Goal: Information Seeking & Learning: Learn about a topic

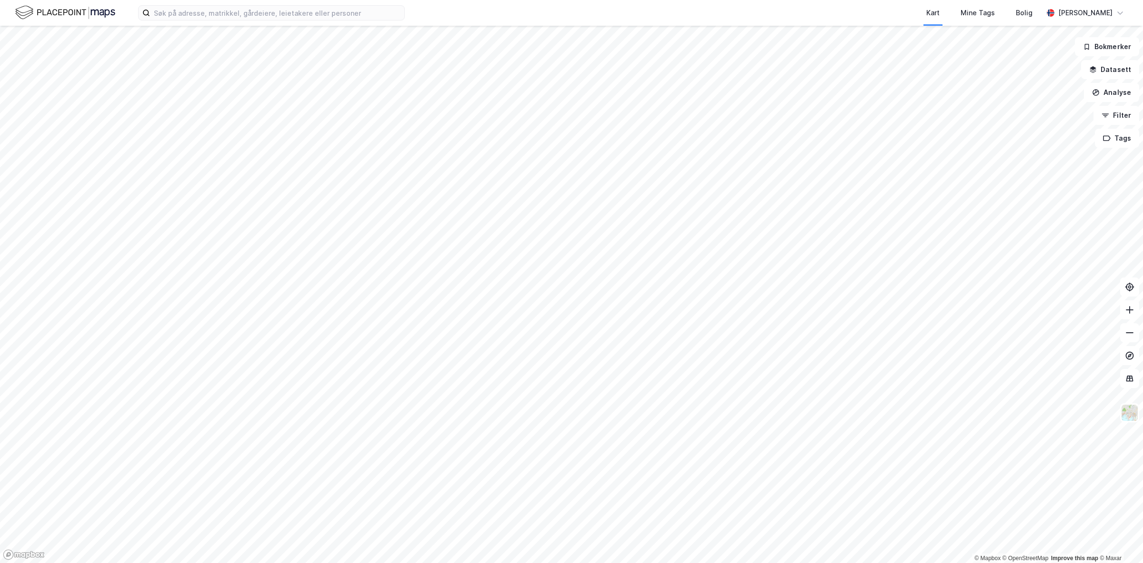
click at [374, 0] on html "Kart Mine Tags Bolig Odin Gjørtz © Mapbox © OpenStreetMap Improve this map © Ma…" at bounding box center [571, 281] width 1143 height 563
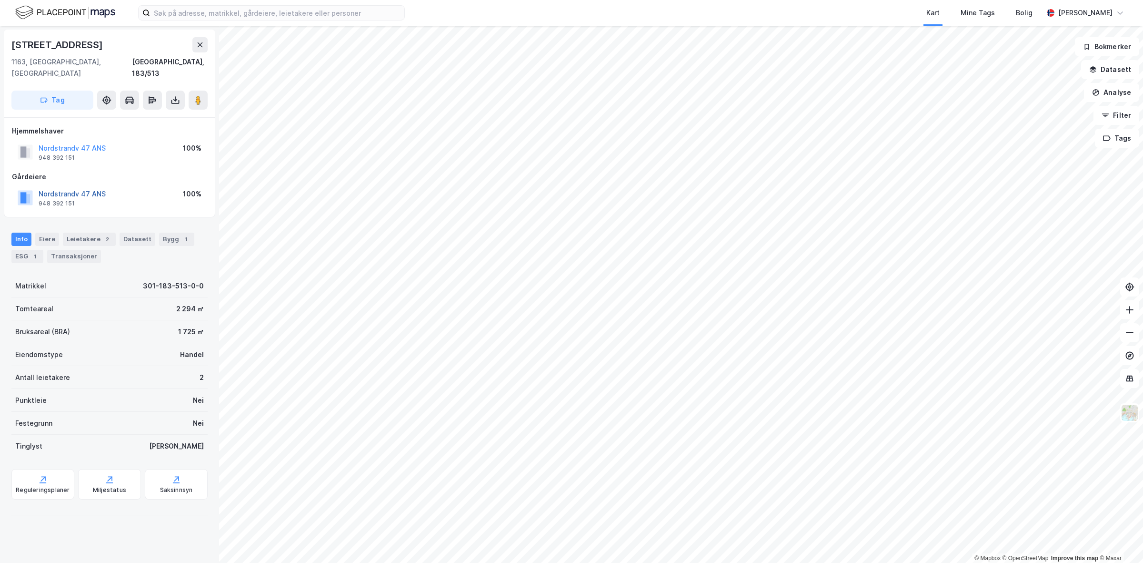
click at [0, 0] on button "Nordstrandv 47 ANS" at bounding box center [0, 0] width 0 height 0
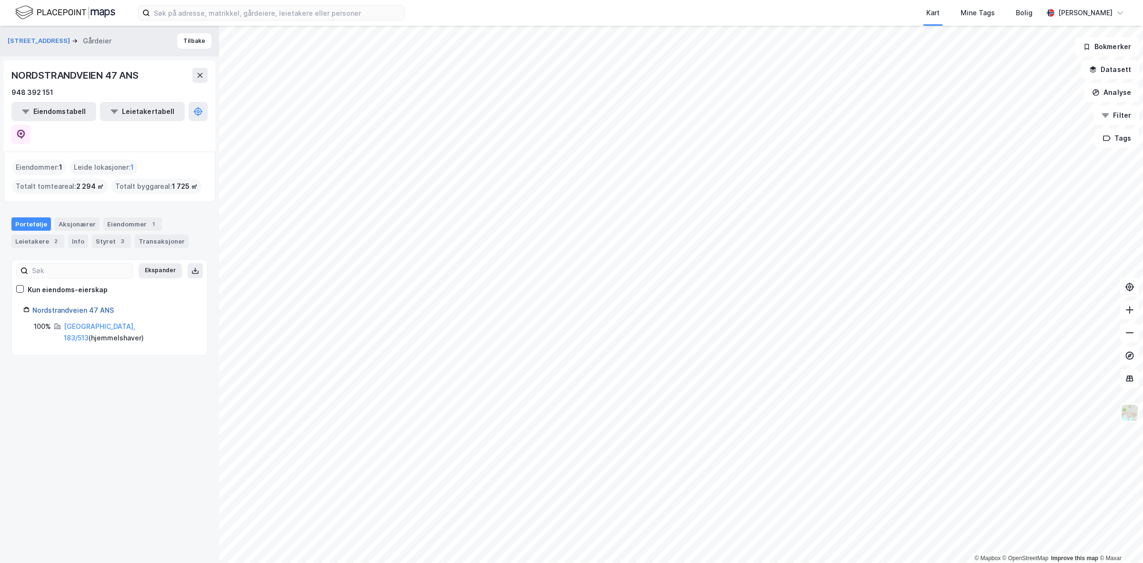
click at [72, 306] on link "Nordstrandveien 47 ANS" at bounding box center [72, 310] width 81 height 8
click at [25, 130] on icon at bounding box center [21, 135] width 8 height 10
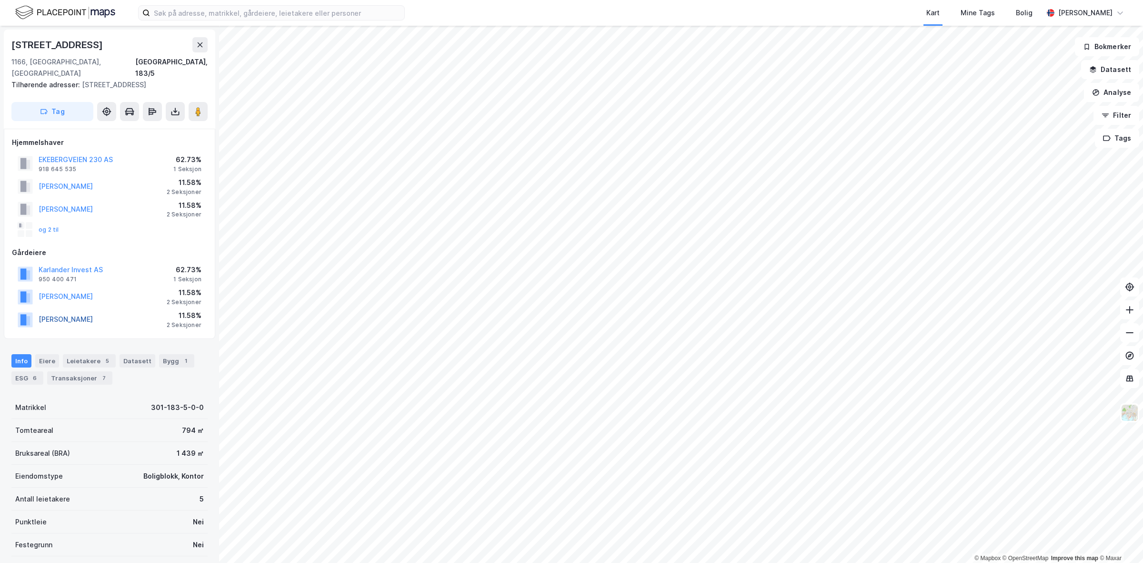
click at [0, 0] on button "SVENSEN TERJE" at bounding box center [0, 0] width 0 height 0
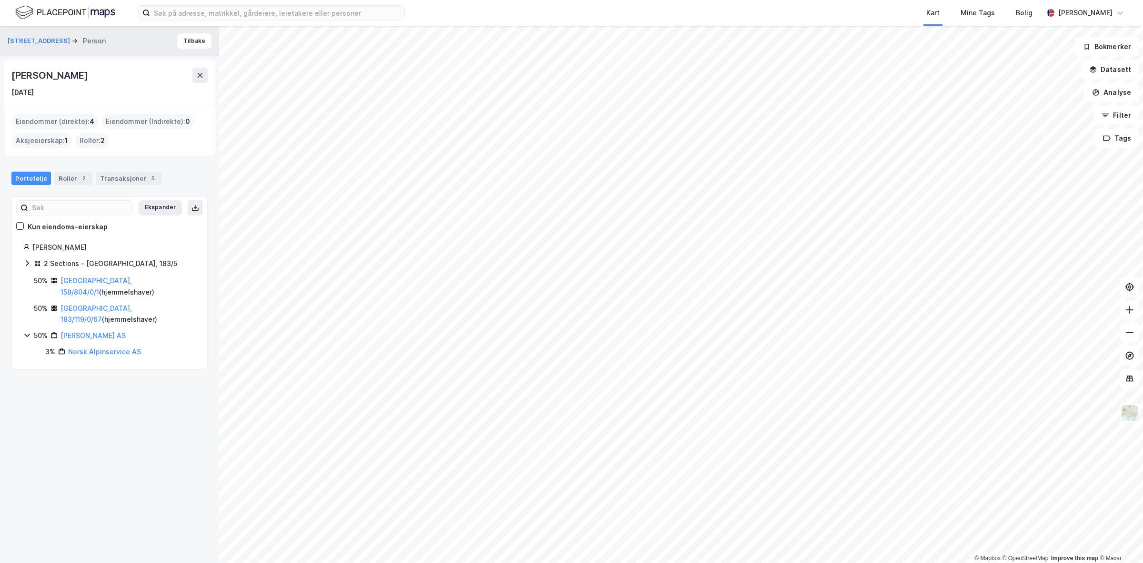
click at [48, 246] on div "Svensen Terje" at bounding box center [113, 246] width 163 height 11
click at [65, 243] on div "Svensen Terje" at bounding box center [113, 246] width 163 height 11
click at [63, 177] on div "Roller 2" at bounding box center [74, 177] width 38 height 13
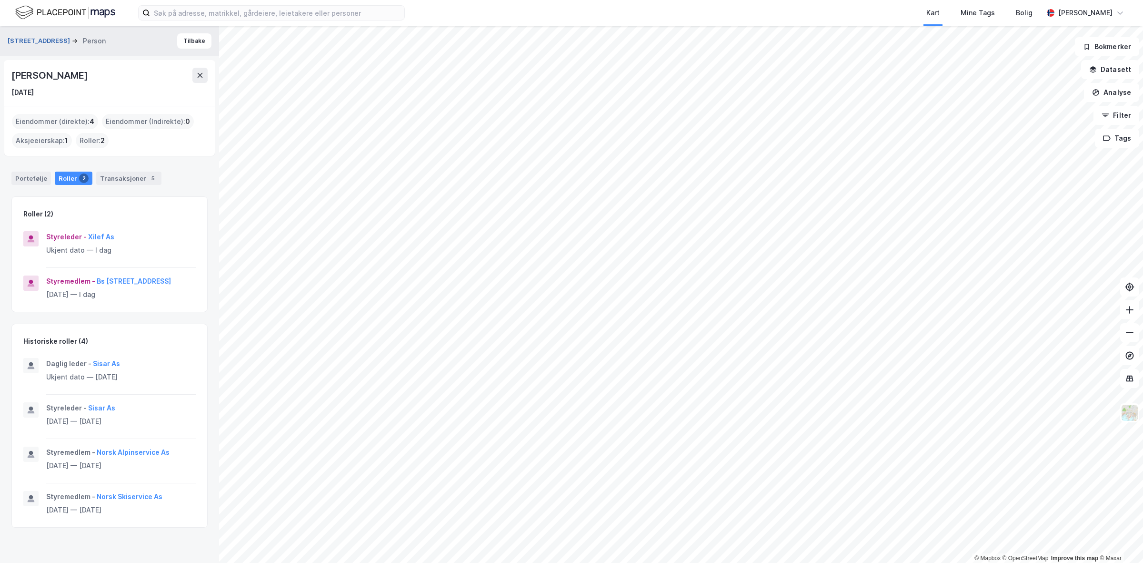
click at [39, 40] on button "Ekebergveien 230" at bounding box center [40, 41] width 64 height 10
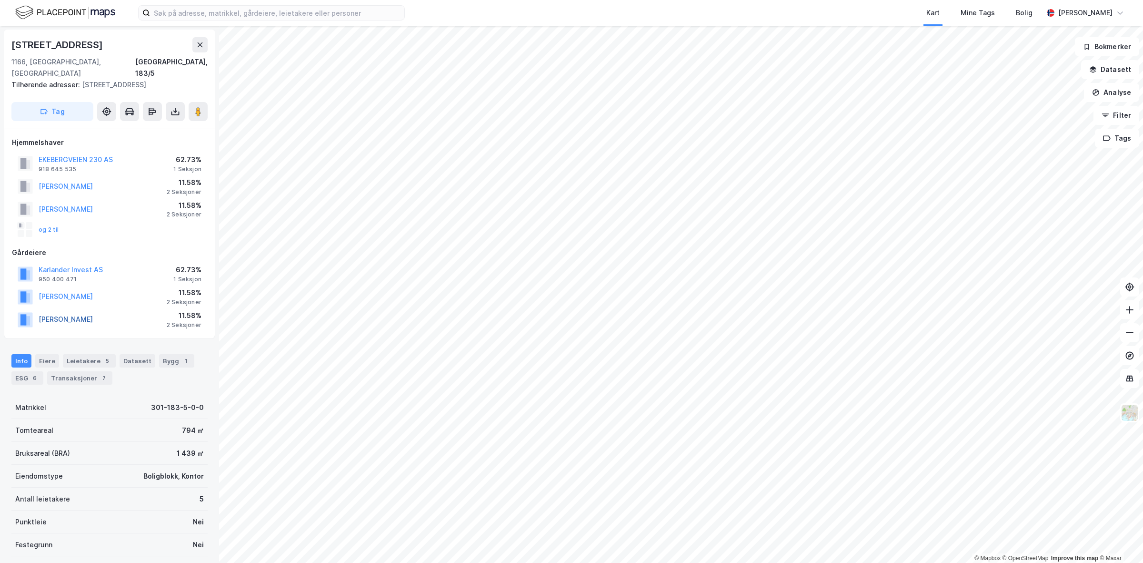
click at [0, 0] on button "SVENSEN TERJE" at bounding box center [0, 0] width 0 height 0
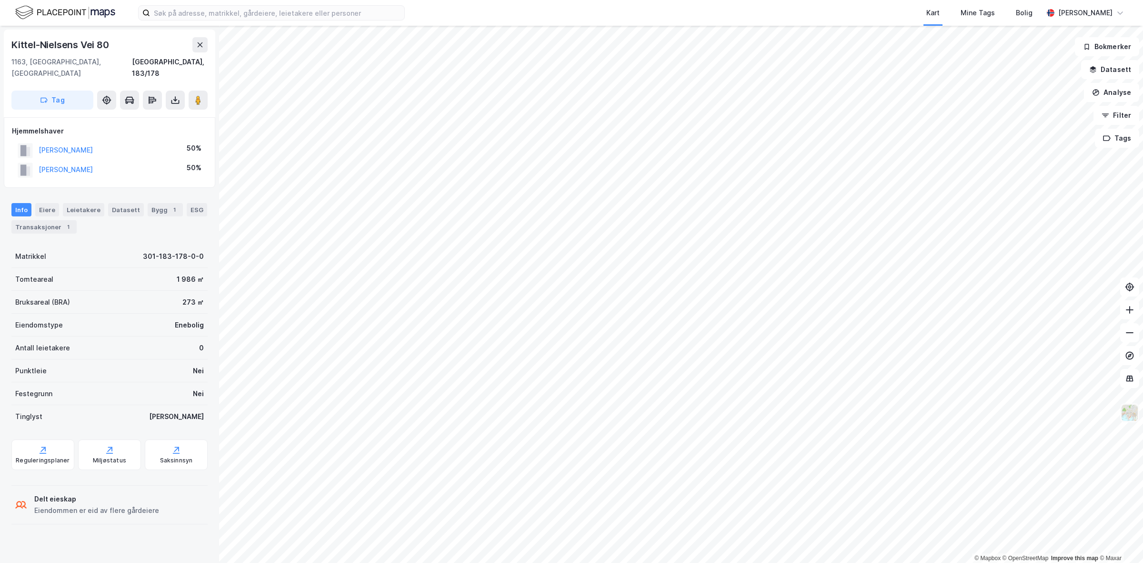
click at [1128, 413] on img at bounding box center [1130, 412] width 18 height 18
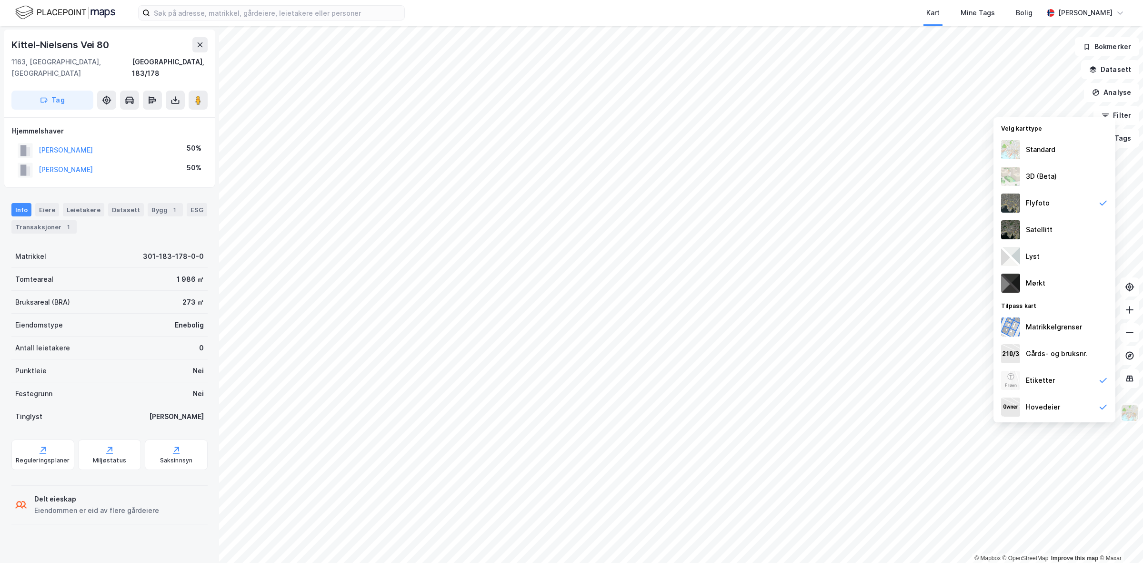
click at [1128, 413] on img at bounding box center [1130, 412] width 18 height 18
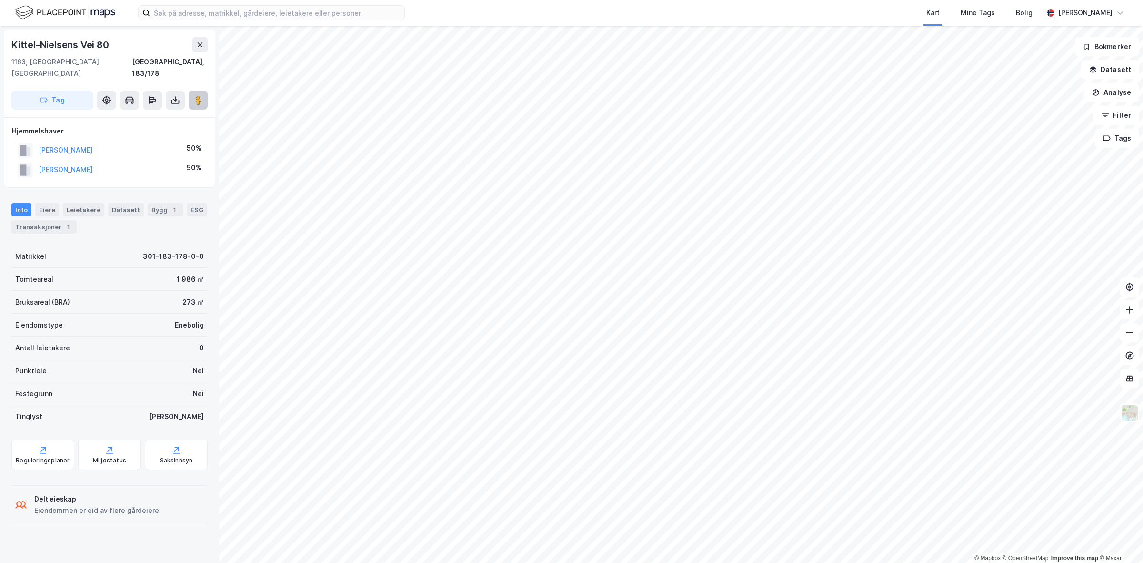
click at [201, 94] on button at bounding box center [198, 99] width 19 height 19
click at [1033, 10] on div "Bolig" at bounding box center [1024, 12] width 17 height 11
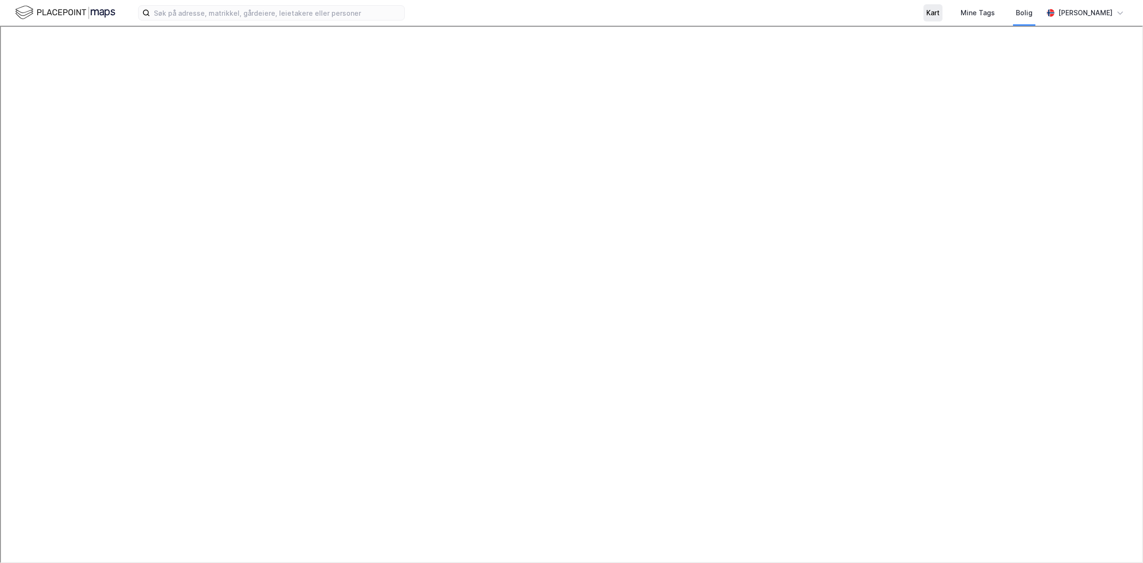
click at [940, 13] on div "Kart" at bounding box center [932, 12] width 13 height 11
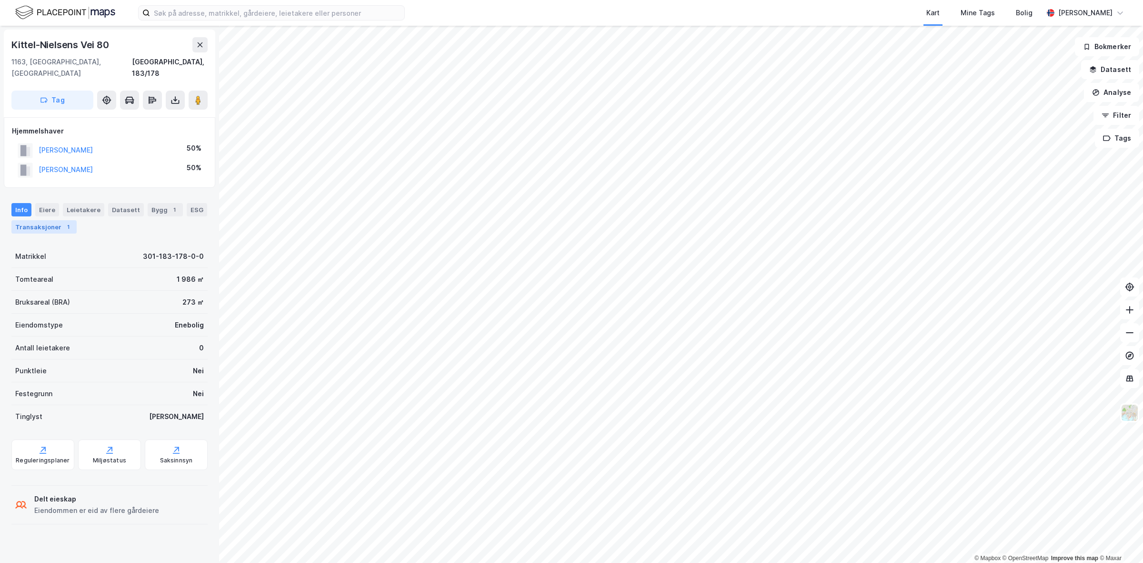
click at [57, 220] on div "Transaksjoner 1" at bounding box center [43, 226] width 65 height 13
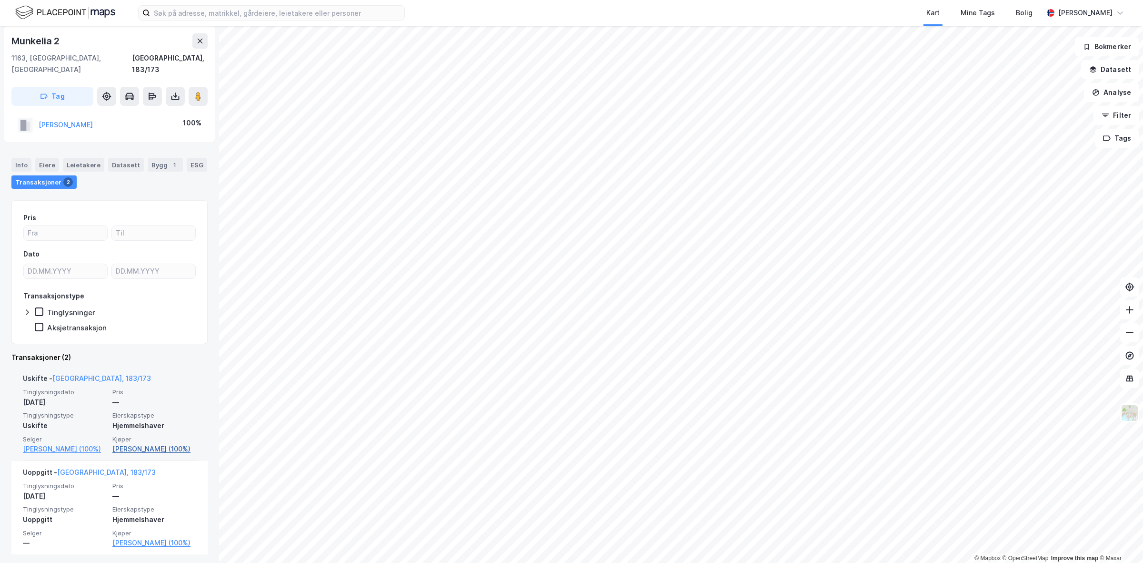
scroll to position [39, 0]
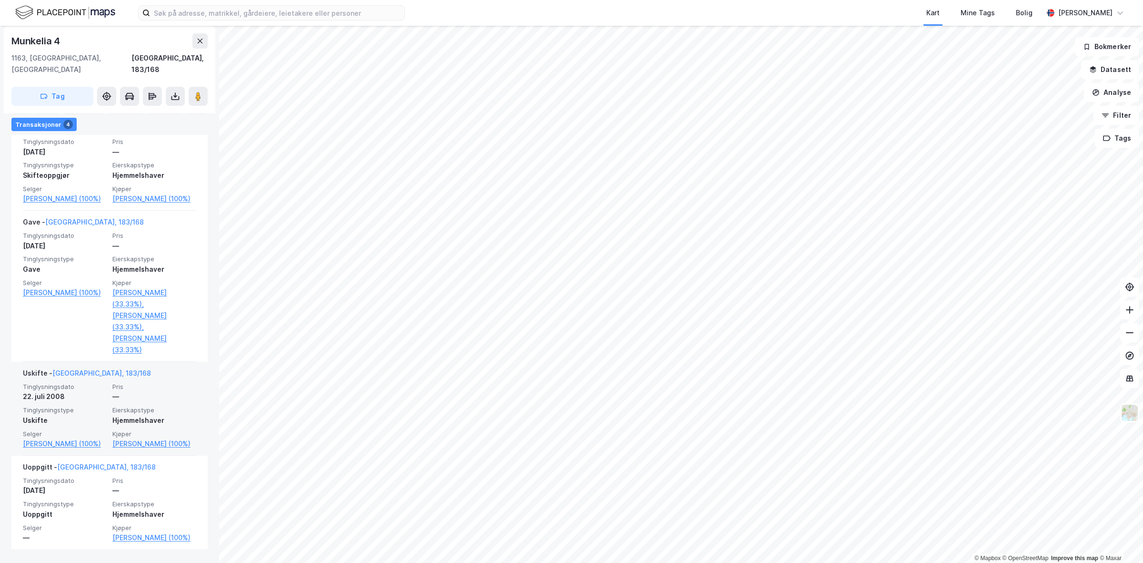
scroll to position [322, 0]
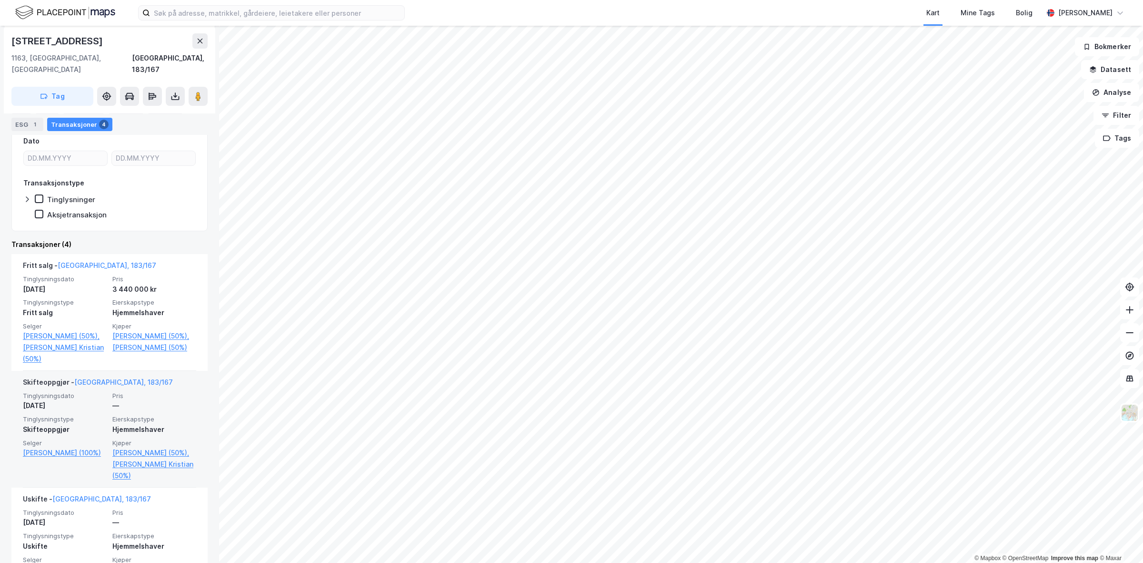
scroll to position [179, 0]
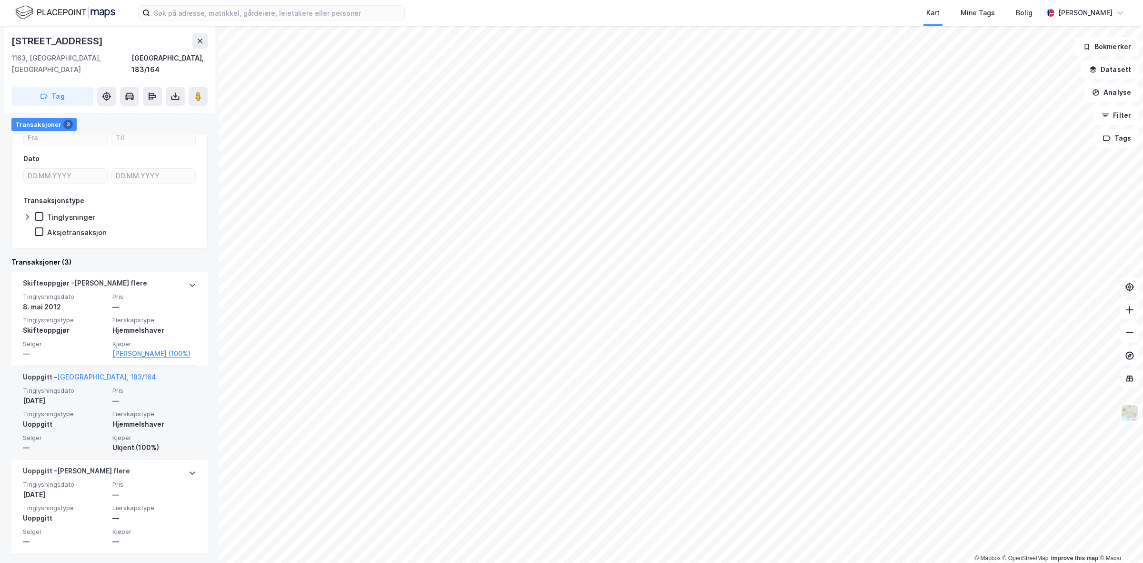
scroll to position [121, 0]
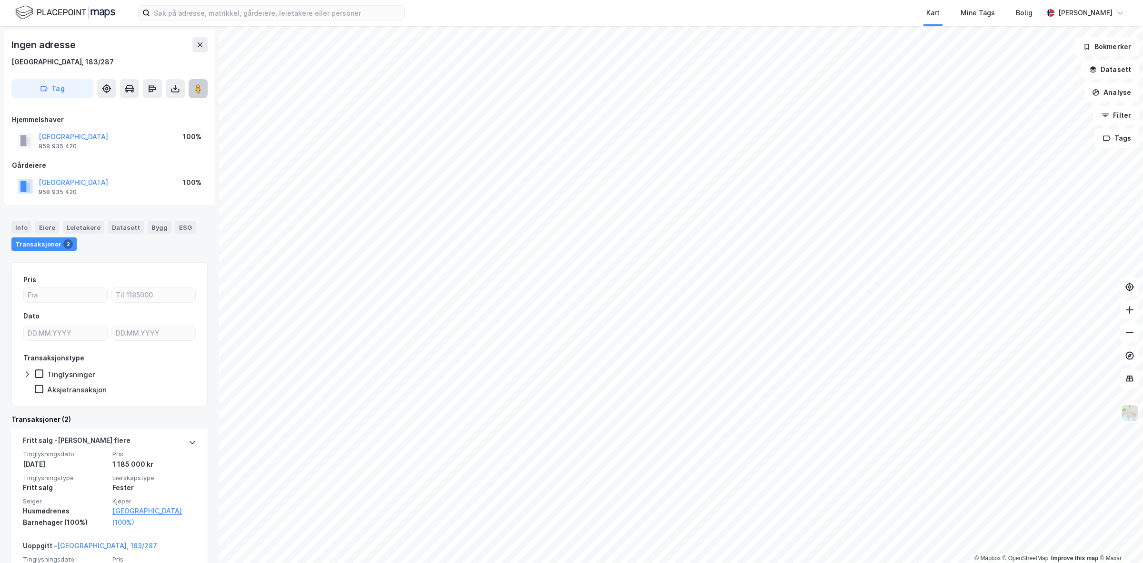
click at [200, 95] on button at bounding box center [198, 88] width 19 height 19
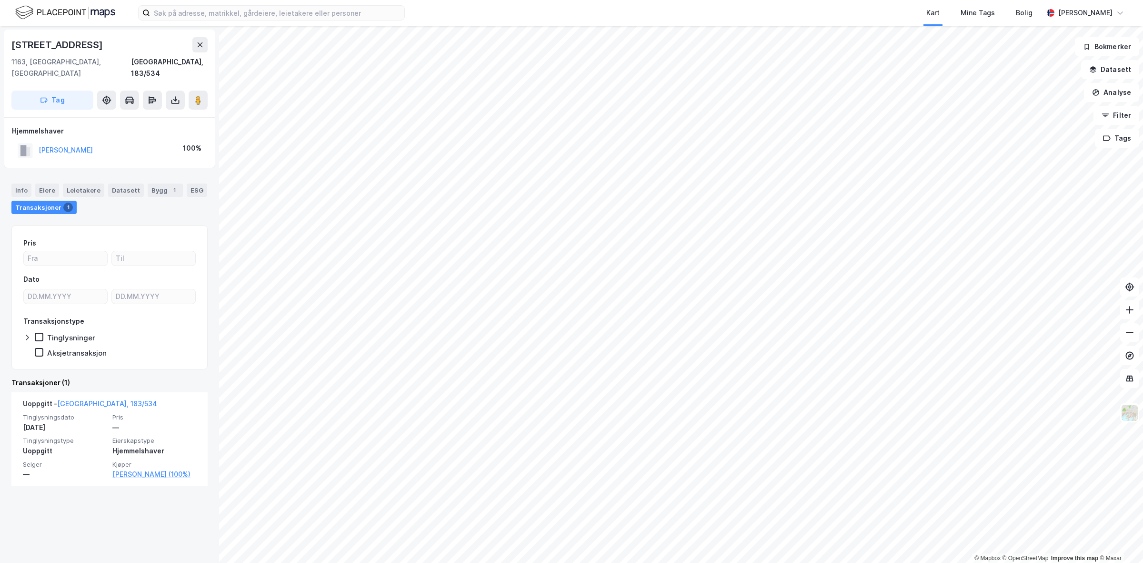
click at [10, 172] on div "Info Eiere Leietakere Datasett Bygg 1 ESG Transaksjoner 1" at bounding box center [109, 195] width 219 height 46
click at [13, 183] on div "Info" at bounding box center [21, 189] width 20 height 13
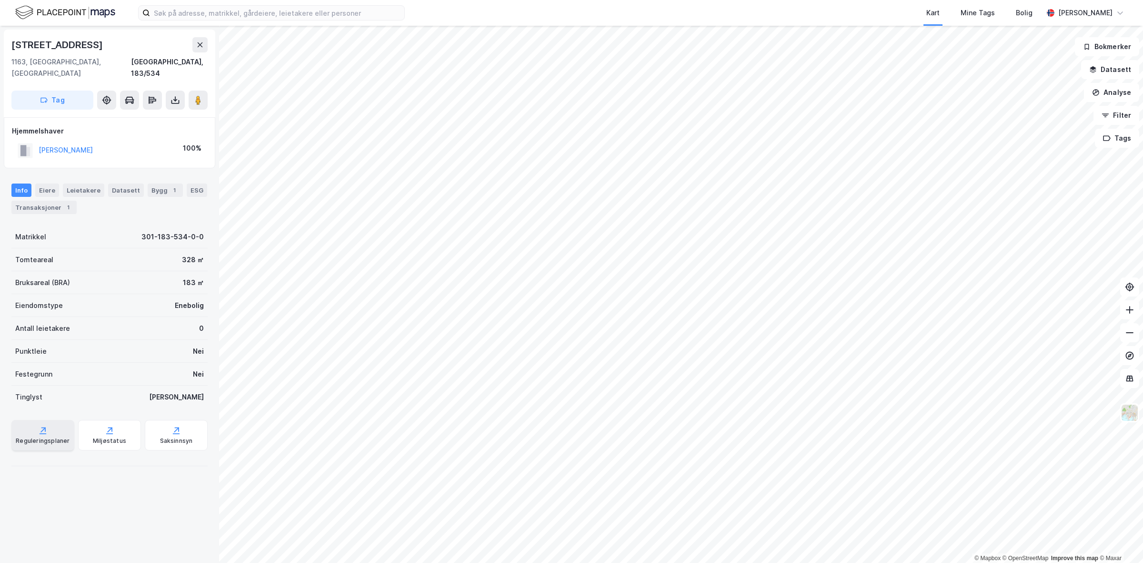
click at [37, 437] on div "Reguleringsplaner" at bounding box center [43, 441] width 54 height 8
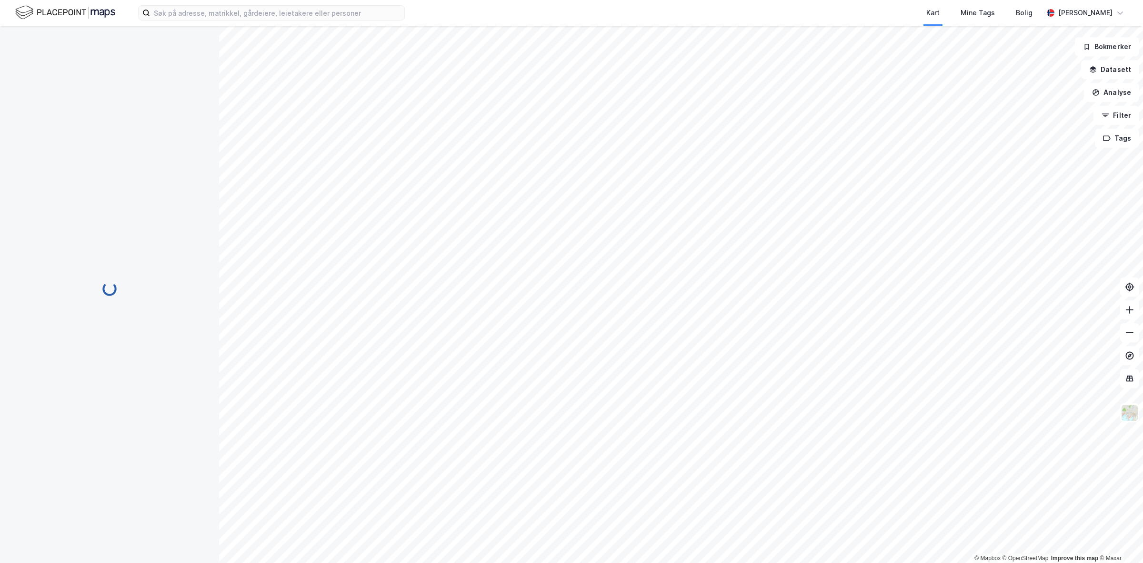
scroll to position [1, 0]
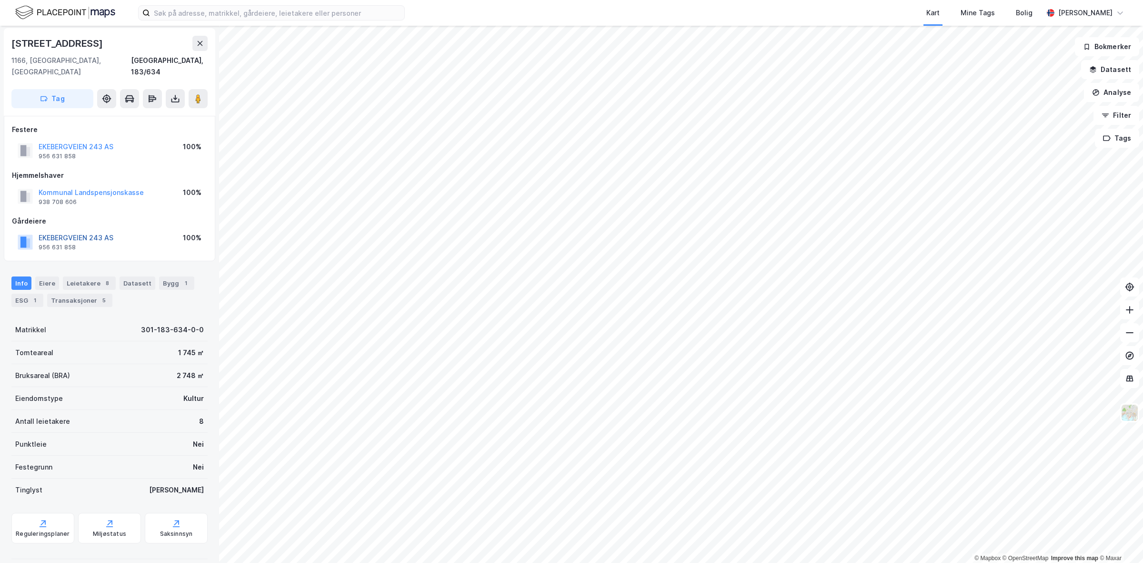
click at [0, 0] on button "EKEBERGVEIEN 243 AS" at bounding box center [0, 0] width 0 height 0
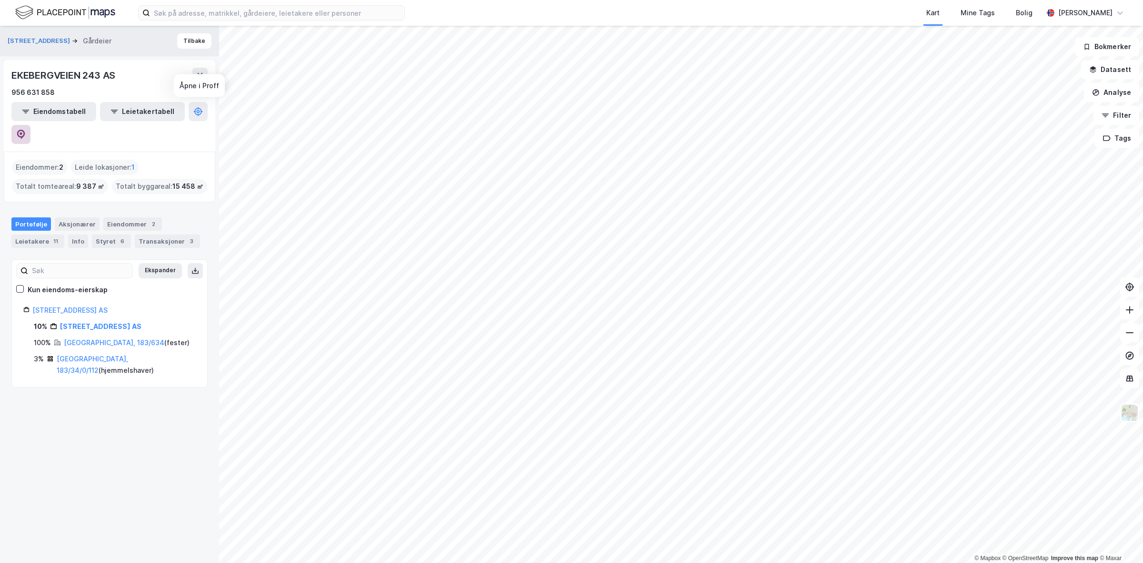
click at [30, 125] on button at bounding box center [20, 134] width 19 height 19
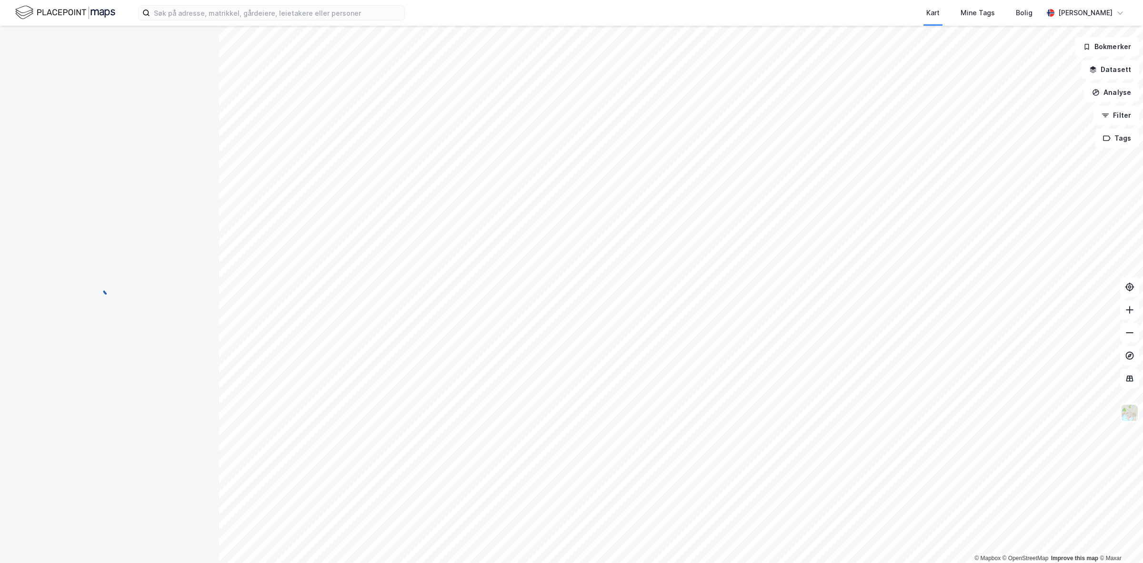
scroll to position [1, 0]
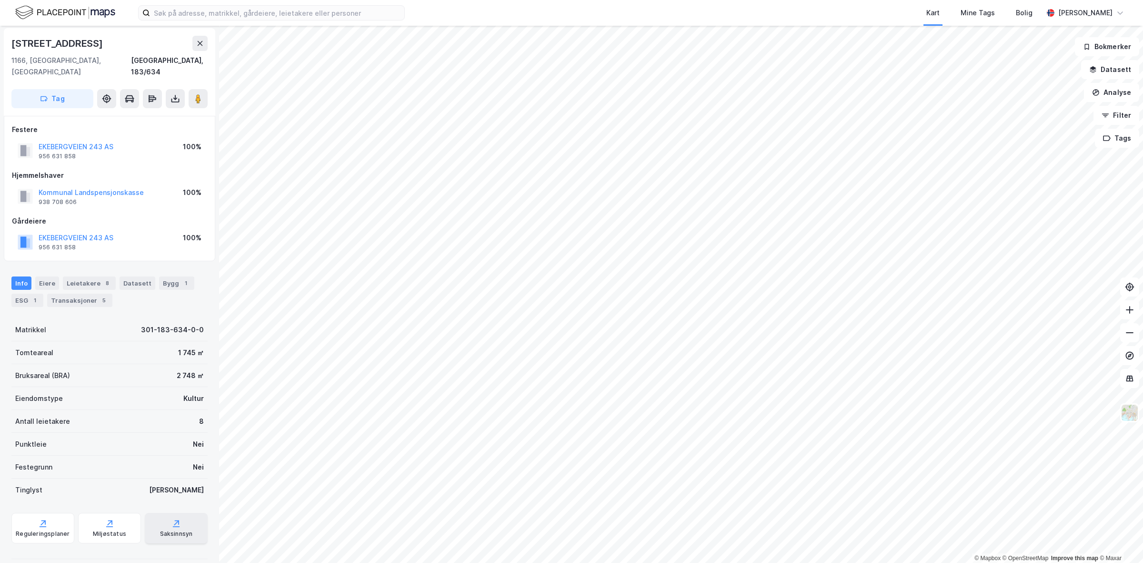
click at [170, 530] on div "Saksinnsyn" at bounding box center [176, 534] width 33 height 8
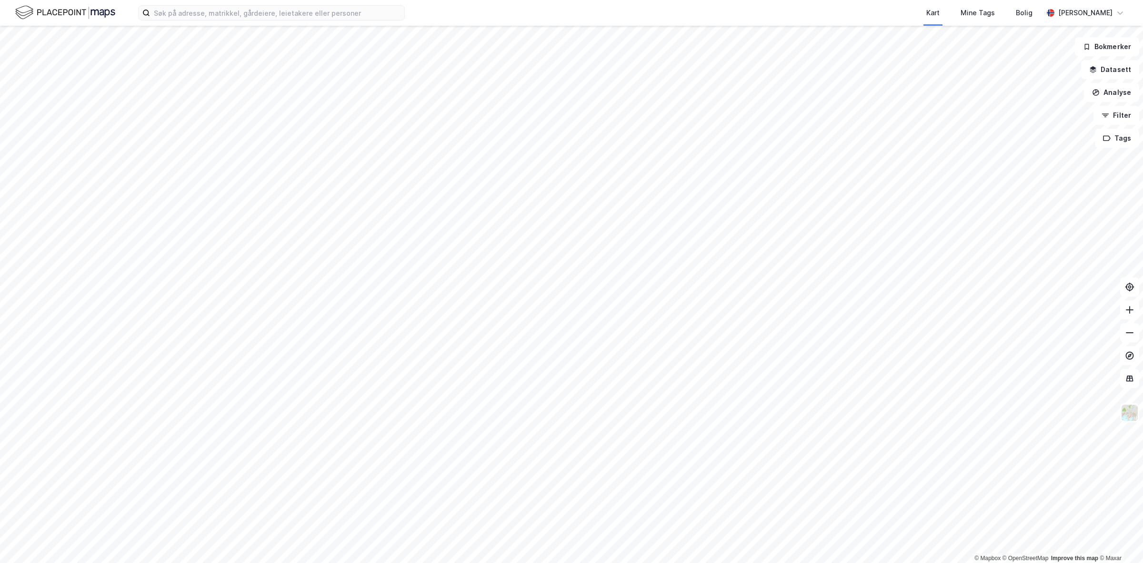
click at [166, 24] on div "Kart Mine Tags Bolig [PERSON_NAME]" at bounding box center [571, 13] width 1143 height 26
click at [171, 17] on input at bounding box center [277, 13] width 254 height 14
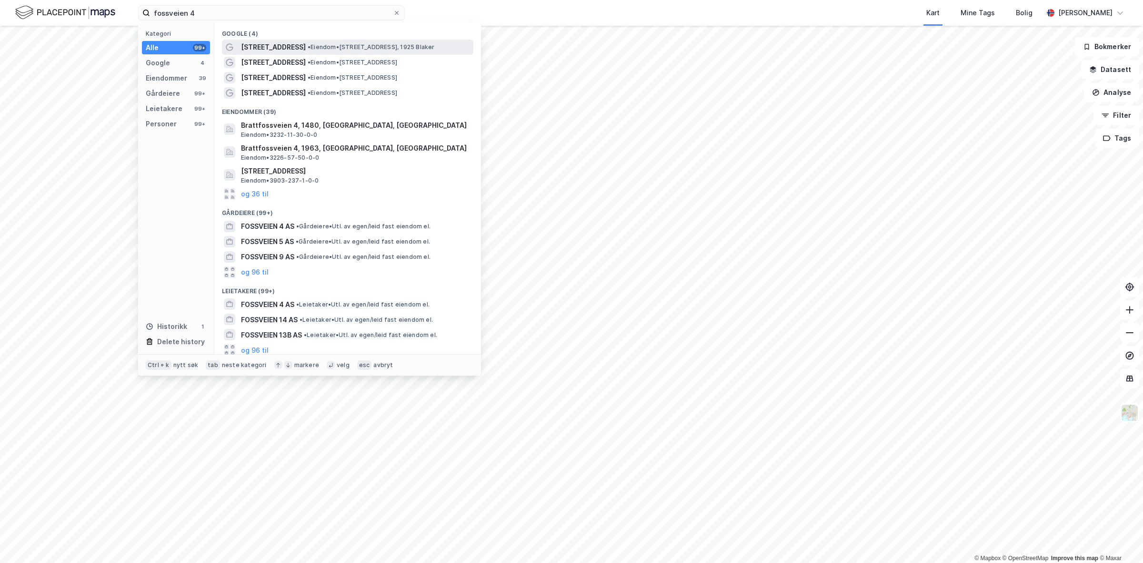
click at [368, 40] on div "[STREET_ADDRESS] • Eiendom • [STREET_ADDRESS], 1925 Blaker" at bounding box center [347, 47] width 251 height 15
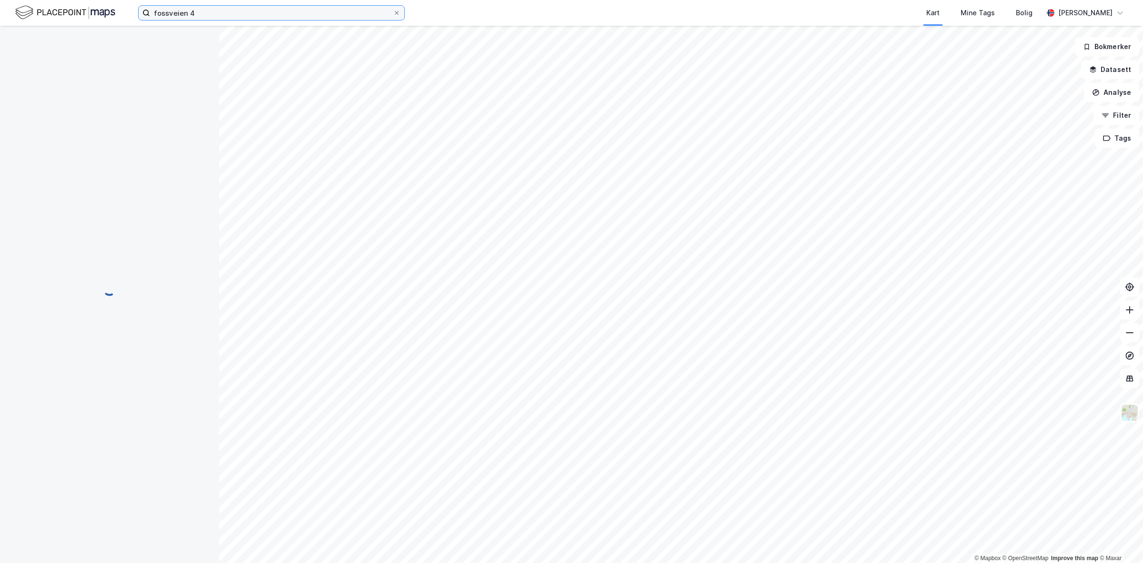
click at [245, 20] on input "fossveien 4" at bounding box center [271, 13] width 243 height 14
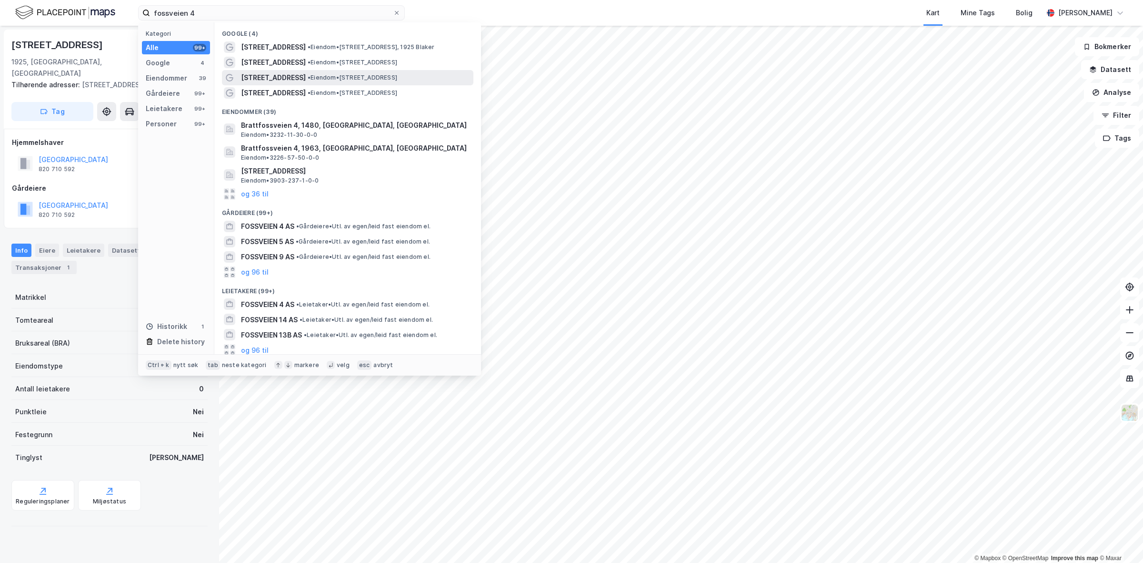
click at [342, 78] on span "• Eiendom • [STREET_ADDRESS]" at bounding box center [353, 78] width 90 height 8
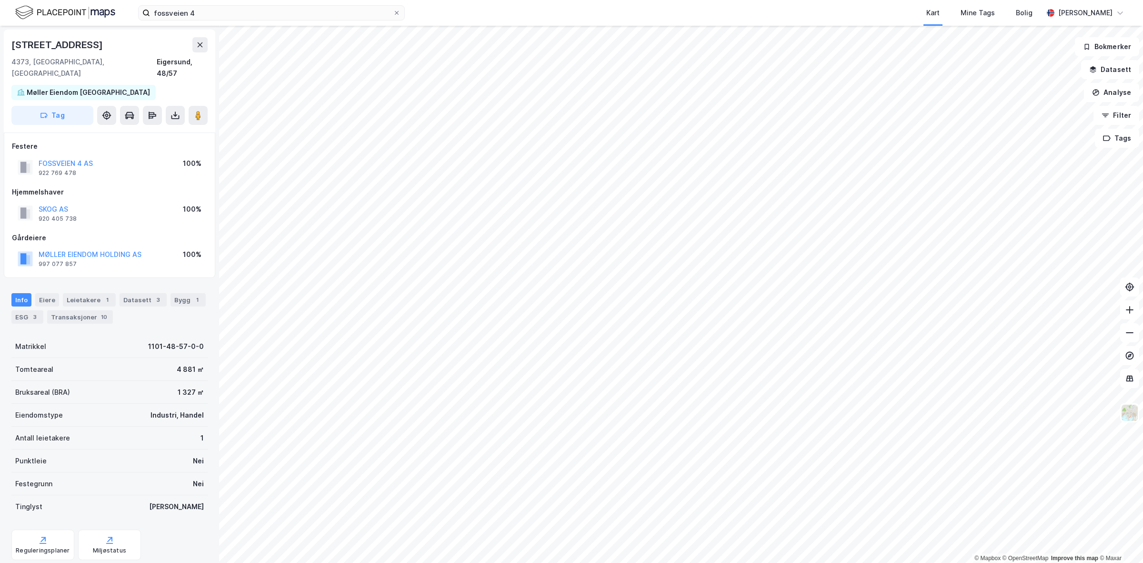
click at [186, 298] on div "Info [PERSON_NAME] 1 Datasett 3 Bygg 1 ESG 3 Transaksjoner 10" at bounding box center [109, 308] width 196 height 30
click at [192, 295] on div "1" at bounding box center [197, 300] width 10 height 10
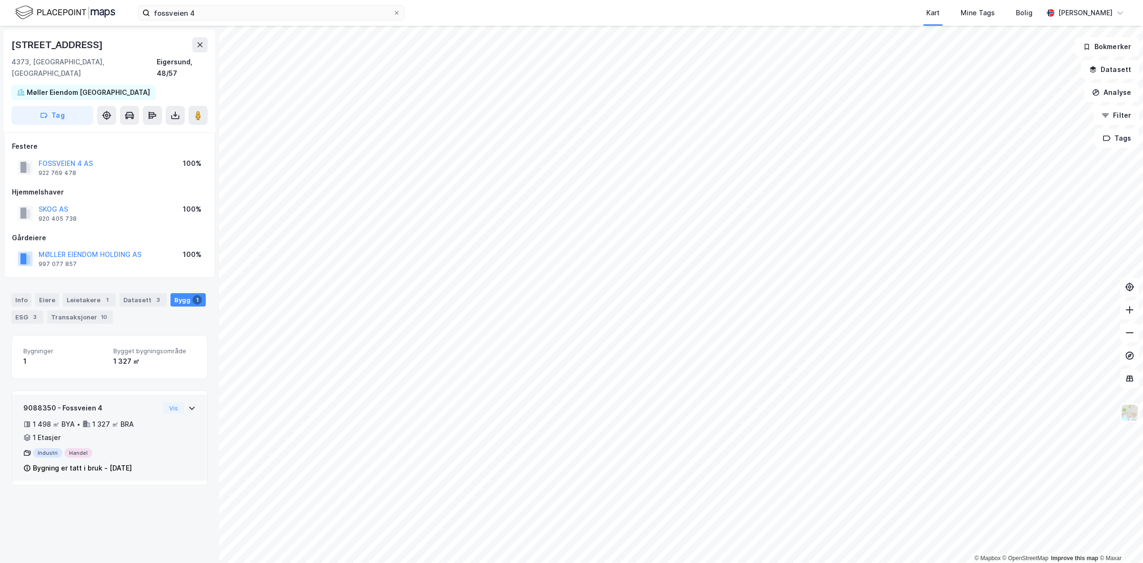
click at [188, 404] on icon at bounding box center [192, 408] width 8 height 8
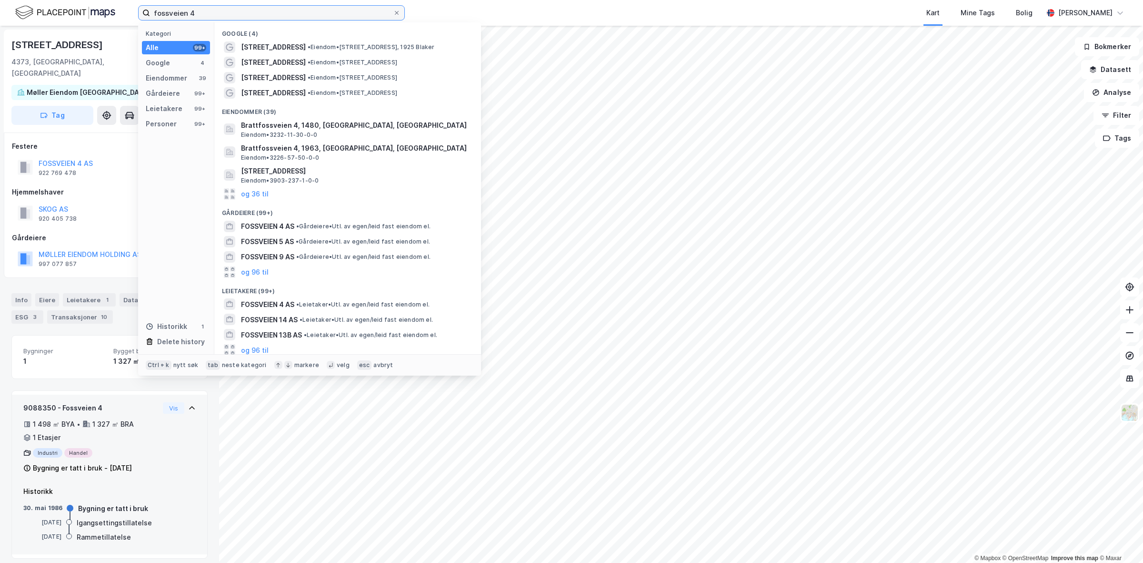
drag, startPoint x: 202, startPoint y: 8, endPoint x: -235, endPoint y: 44, distance: 439.3
click at [0, 44] on html "fossveien 4 Kategori Alle 99+ Google 4 Eiendommer 39 Gårdeiere 99+ Leietakere 9…" at bounding box center [571, 281] width 1143 height 563
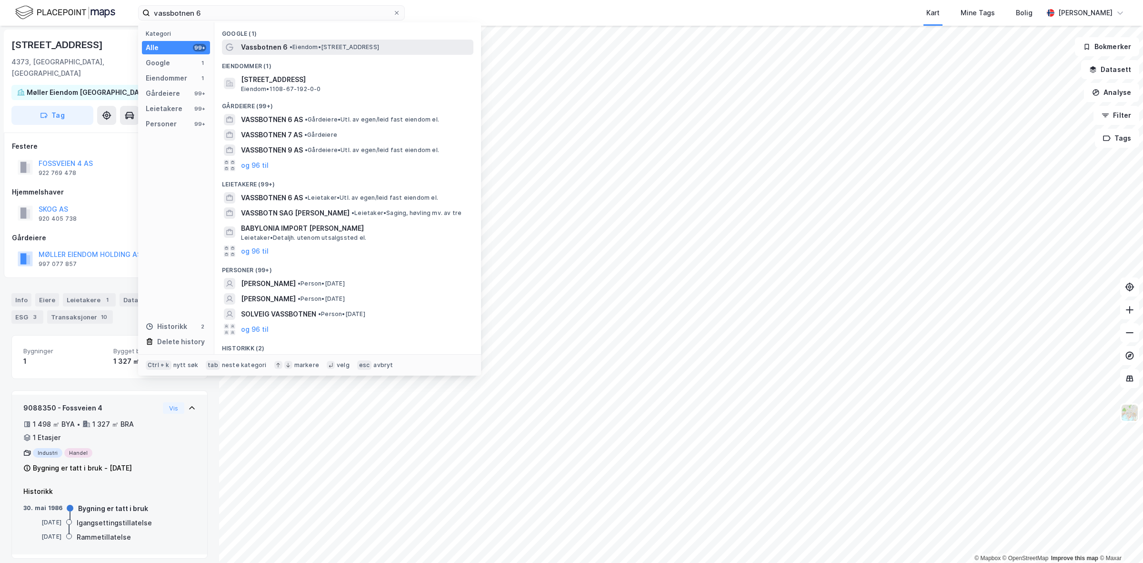
click at [319, 46] on span "• Eiendom • [STREET_ADDRESS]" at bounding box center [335, 47] width 90 height 8
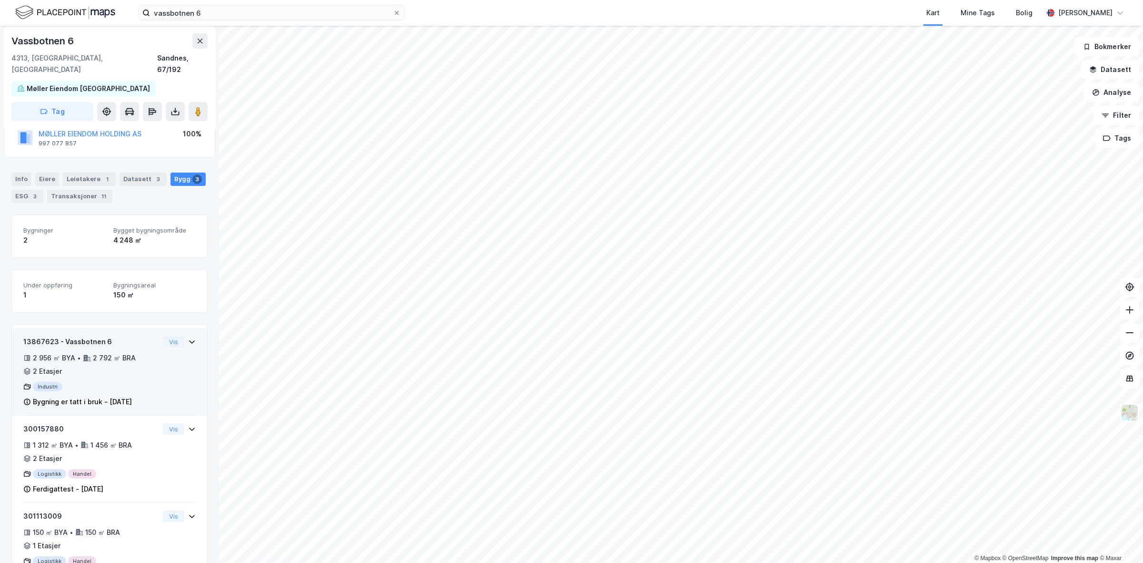
scroll to position [106, 0]
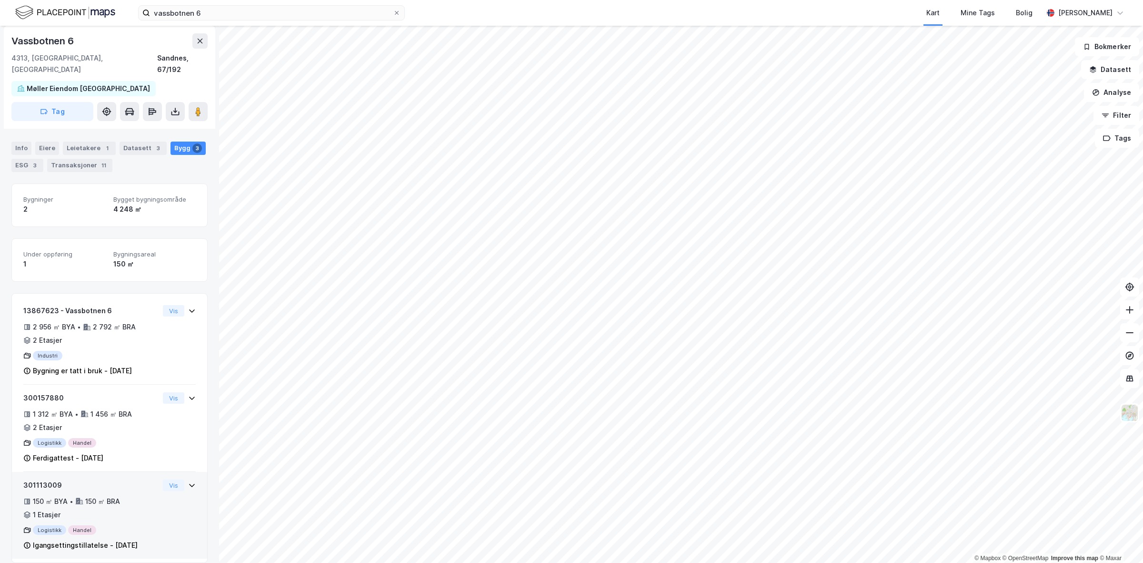
click at [160, 491] on div "301113009 150 ㎡ BYA • 150 ㎡ BRA • 1 Etasjer Logistikk Handel Igangsettingstilla…" at bounding box center [109, 518] width 172 height 79
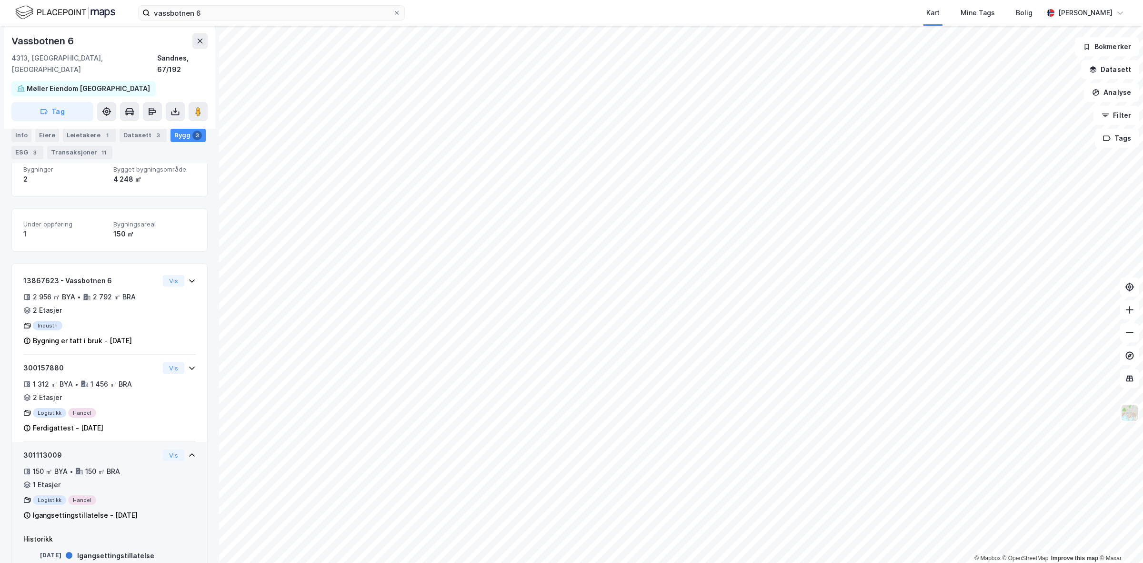
scroll to position [151, 0]
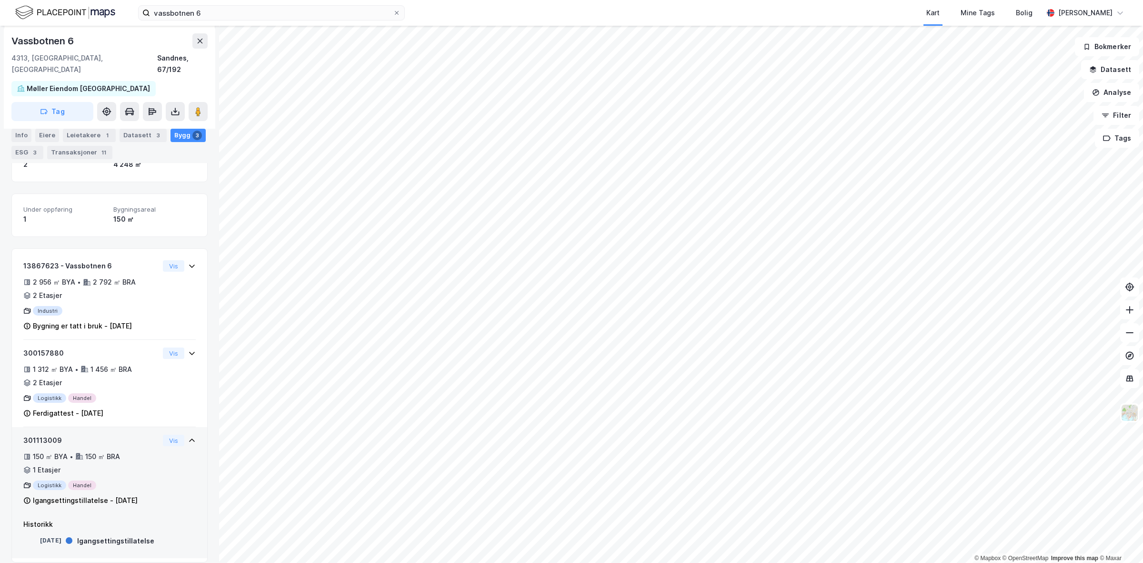
drag, startPoint x: 103, startPoint y: 530, endPoint x: 103, endPoint y: 502, distance: 28.6
click at [103, 535] on div "Igangsettingstillatelse" at bounding box center [115, 540] width 77 height 11
click at [101, 494] on div "Igangsettingstillatelse - [DATE]" at bounding box center [85, 499] width 105 height 11
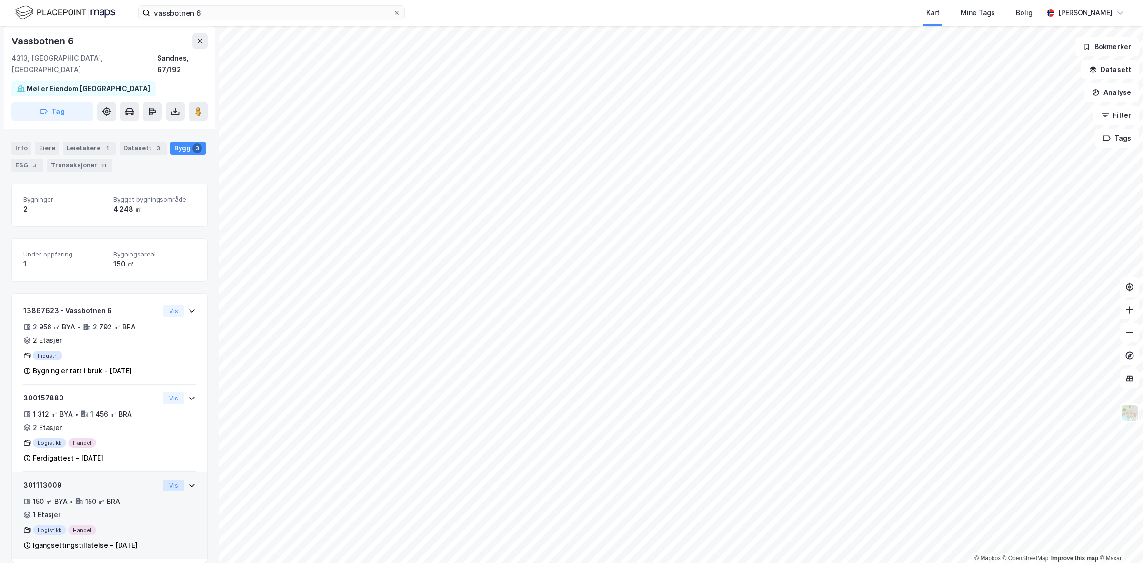
click at [166, 479] on button "Vis" at bounding box center [173, 484] width 21 height 11
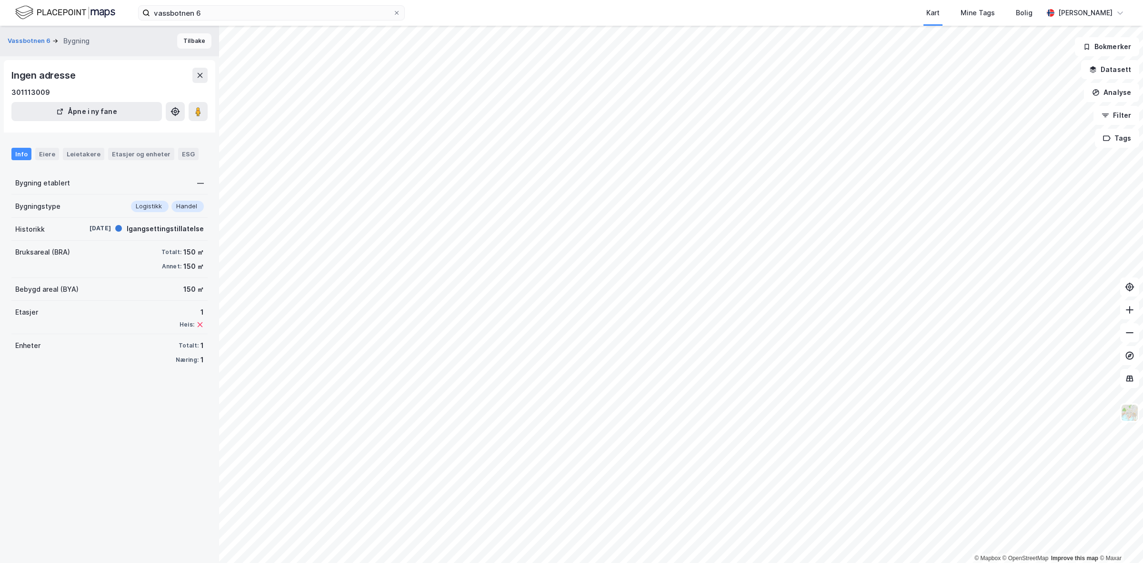
click at [181, 41] on button "Tilbake" at bounding box center [194, 40] width 34 height 15
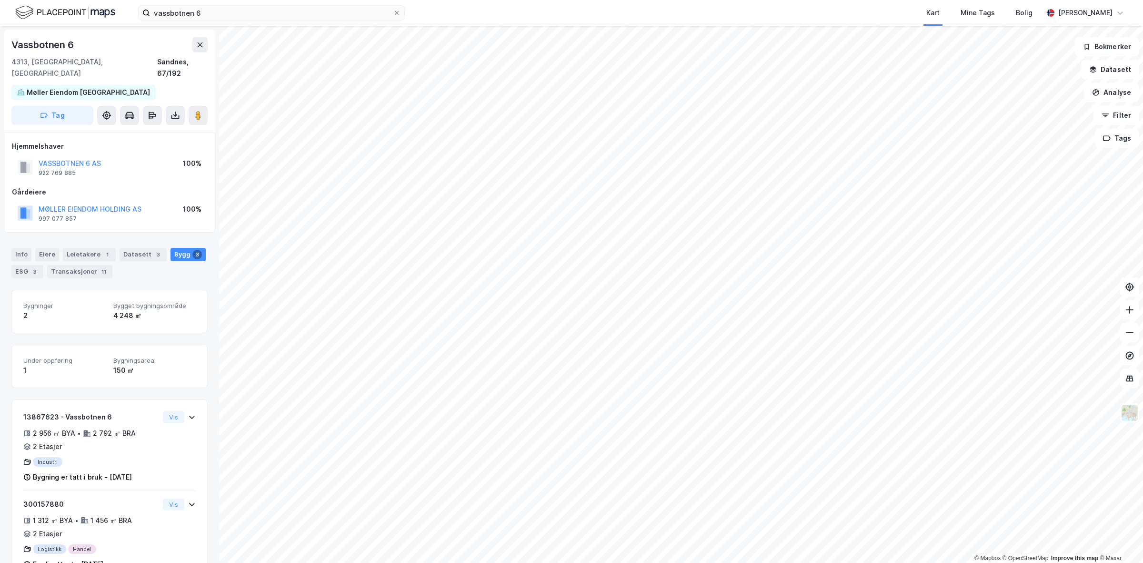
scroll to position [106, 0]
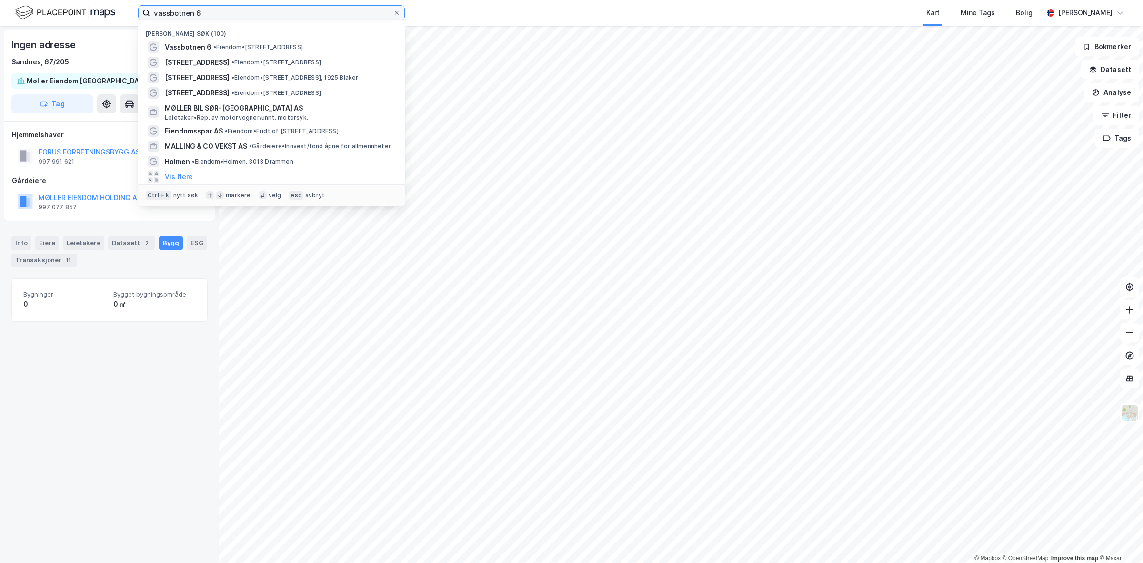
drag, startPoint x: 211, startPoint y: 9, endPoint x: -145, endPoint y: 39, distance: 356.6
click at [0, 39] on html "vassbotnen 6 Nylige søk (100) Vassbotnen 6 • Eiendom • [STREET_ADDRESS] • Eiend…" at bounding box center [571, 281] width 1143 height 563
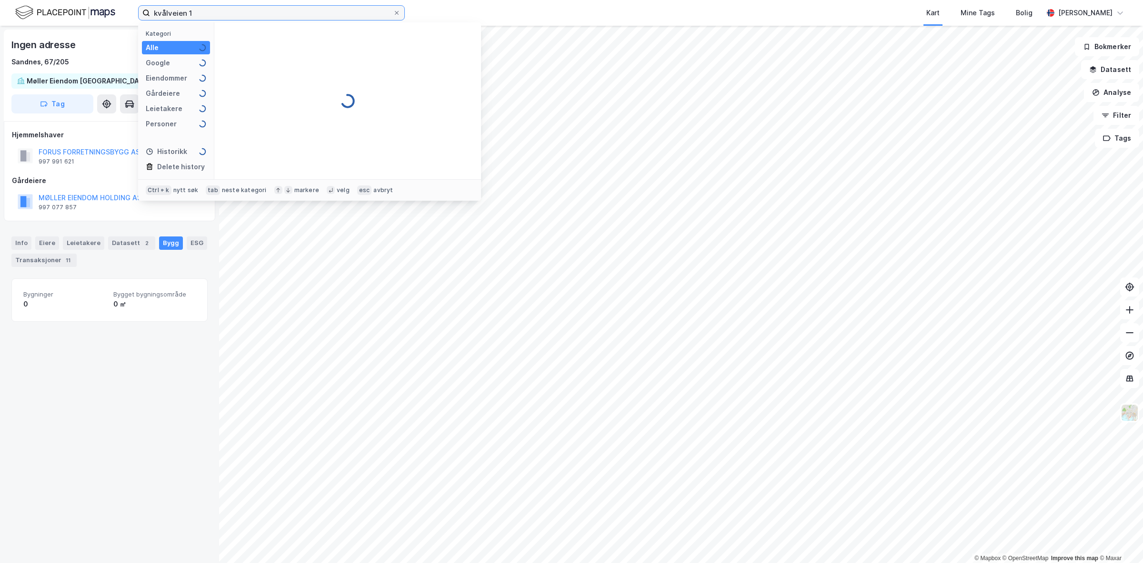
type input "kvålveien 1"
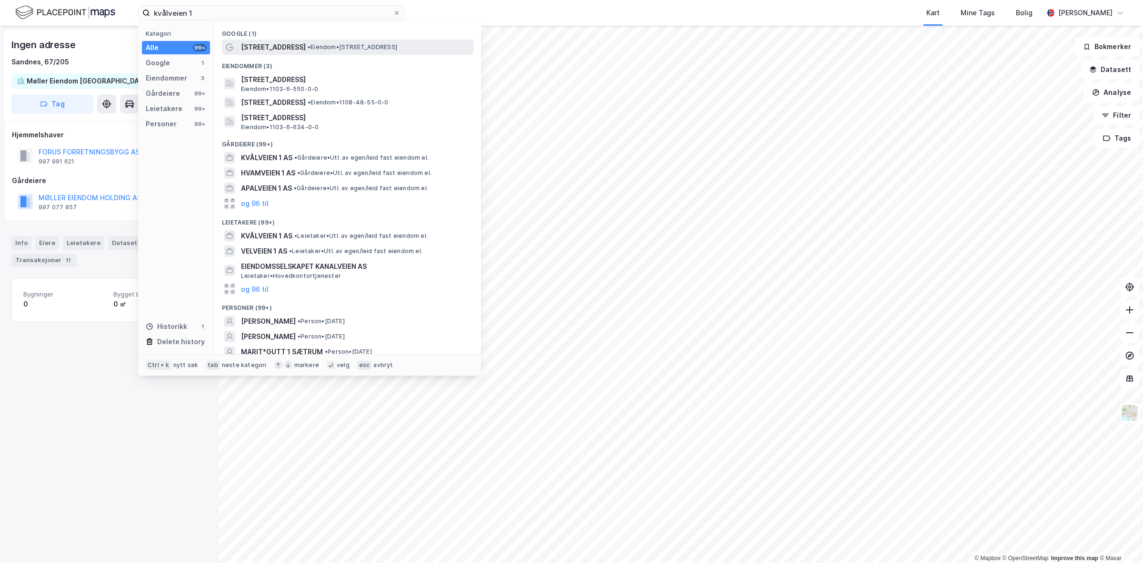
click at [276, 44] on span "[STREET_ADDRESS]" at bounding box center [273, 46] width 65 height 11
